Goal: Information Seeking & Learning: Learn about a topic

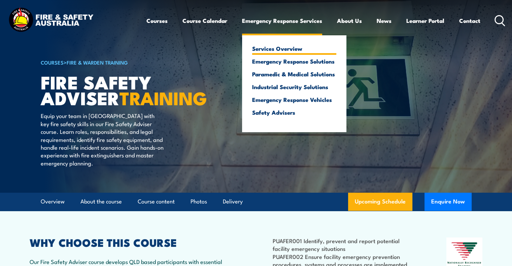
click at [270, 47] on link "Services Overview" at bounding box center [294, 48] width 84 height 6
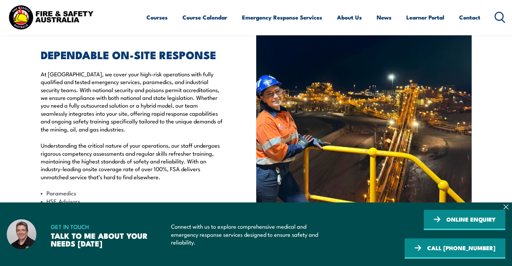
scroll to position [202, 0]
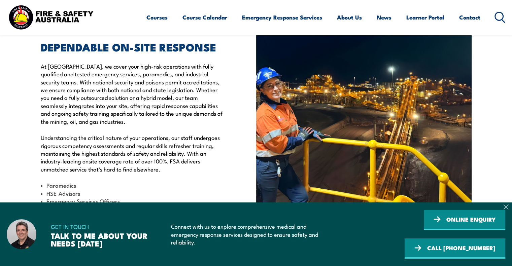
click at [506, 206] on icon at bounding box center [505, 206] width 5 height 5
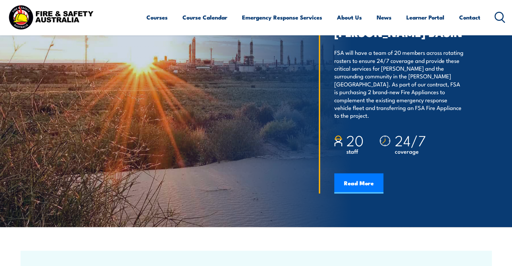
scroll to position [1043, 0]
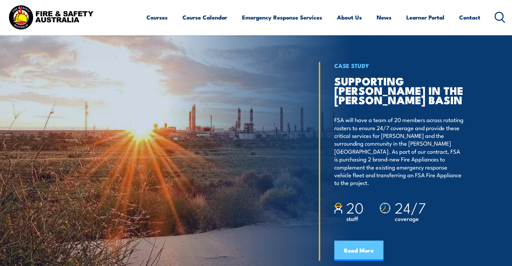
click at [359, 246] on link "Read More" at bounding box center [358, 251] width 49 height 20
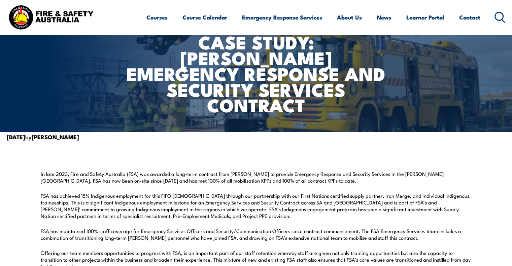
scroll to position [67, 0]
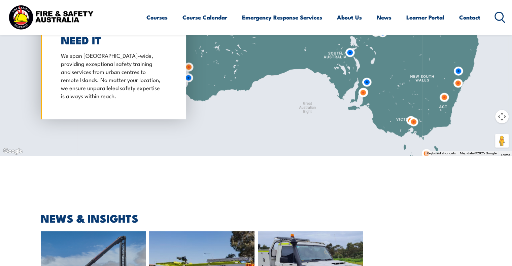
scroll to position [1986, 0]
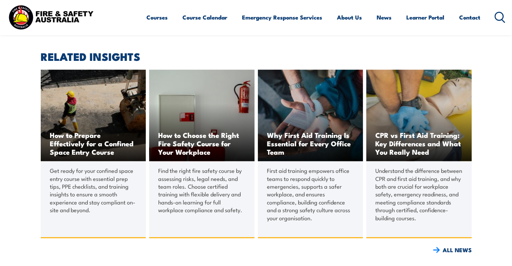
scroll to position [606, 0]
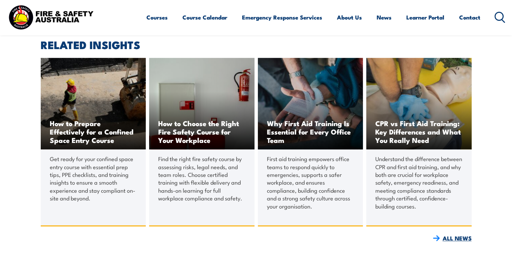
click at [453, 245] on link "ALL NEWS" at bounding box center [256, 238] width 431 height 12
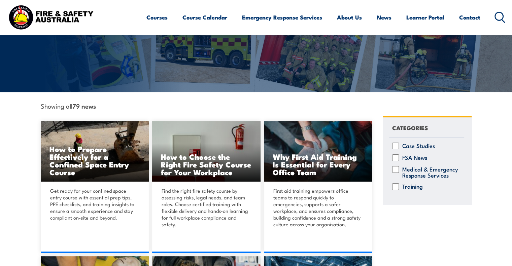
scroll to position [101, 0]
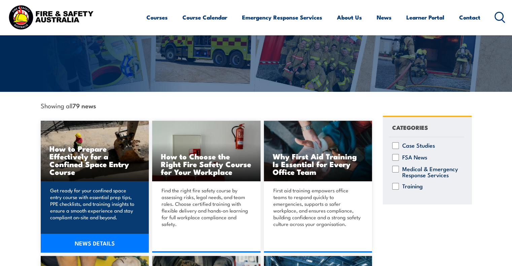
click at [88, 161] on h3 "How to Prepare Effectively for a Confined Space Entry Course" at bounding box center [94, 160] width 91 height 31
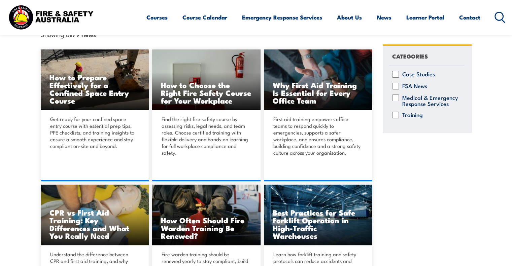
scroll to position [168, 0]
